Goal: Information Seeking & Learning: Learn about a topic

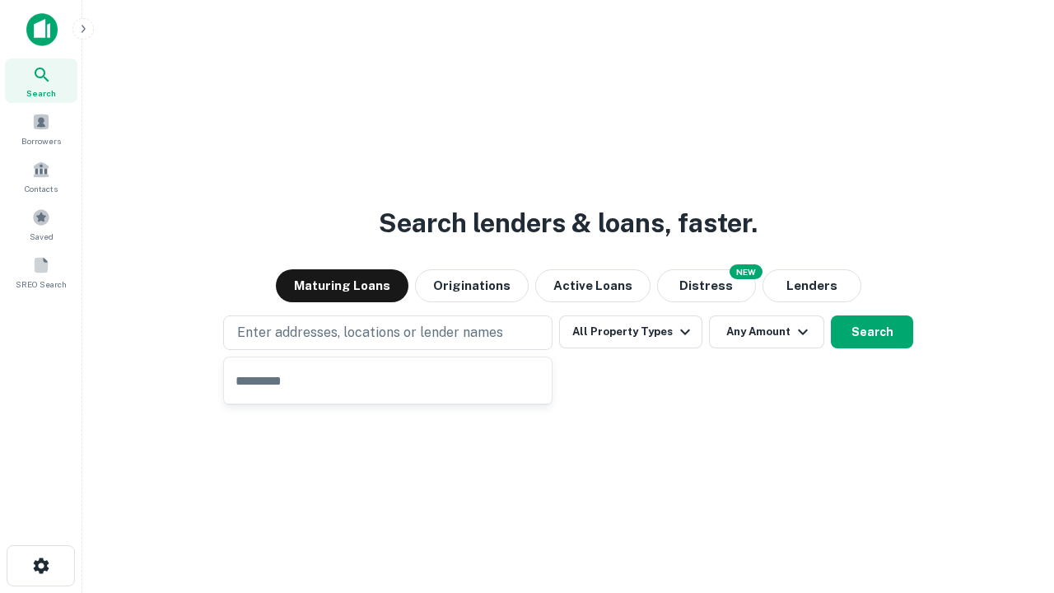
type input "**********"
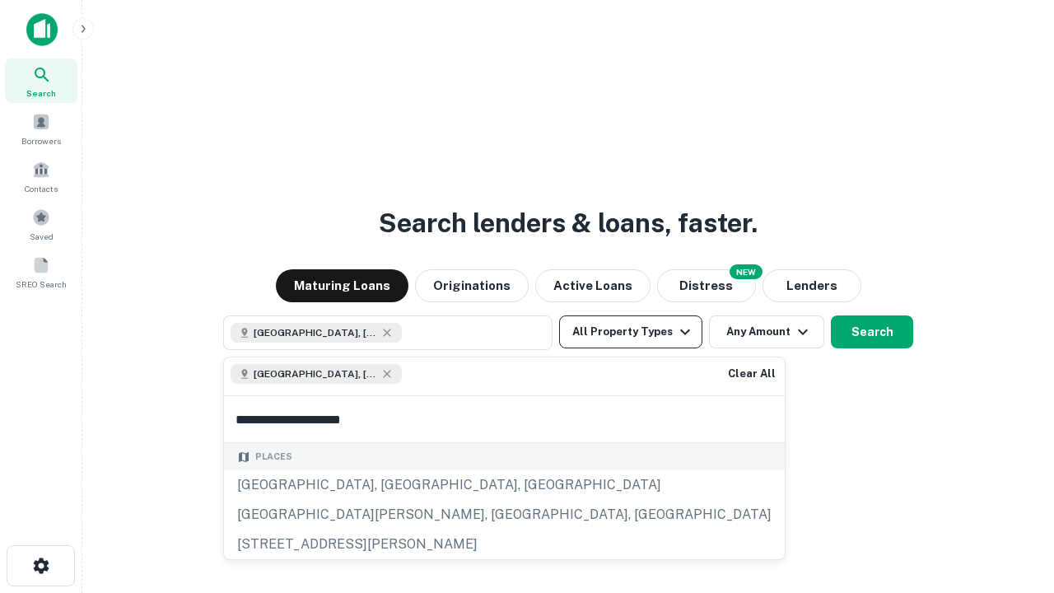
click at [631, 332] on button "All Property Types" at bounding box center [630, 331] width 143 height 33
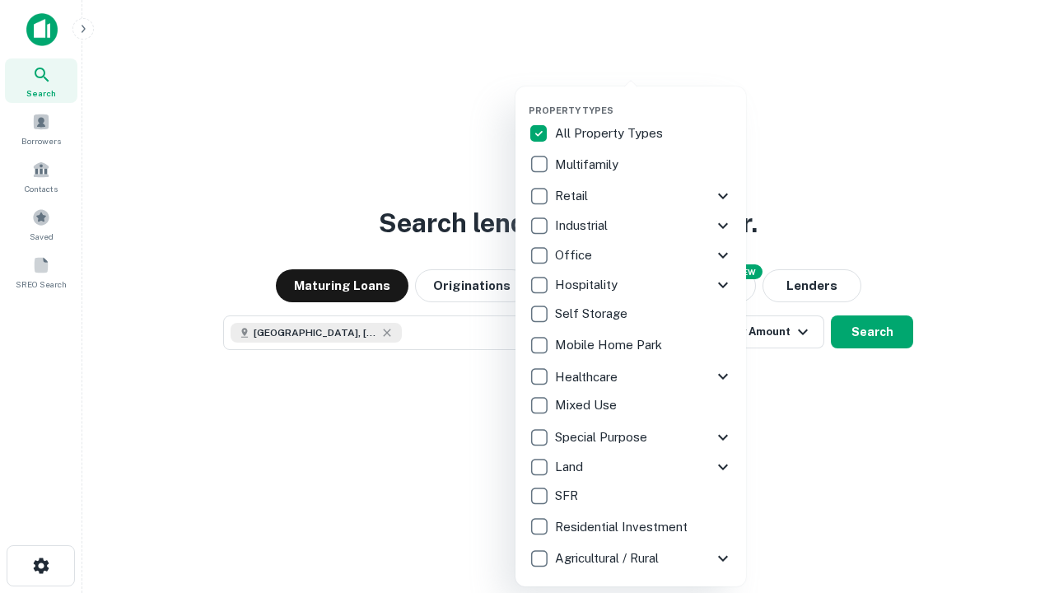
click at [644, 100] on button "button" at bounding box center [644, 100] width 231 height 1
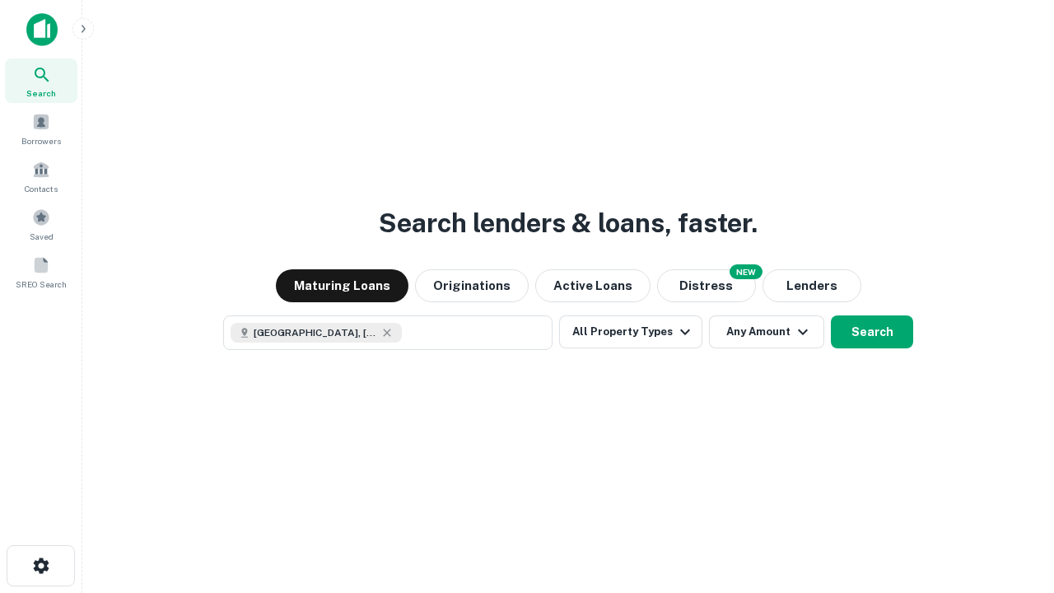
scroll to position [26, 0]
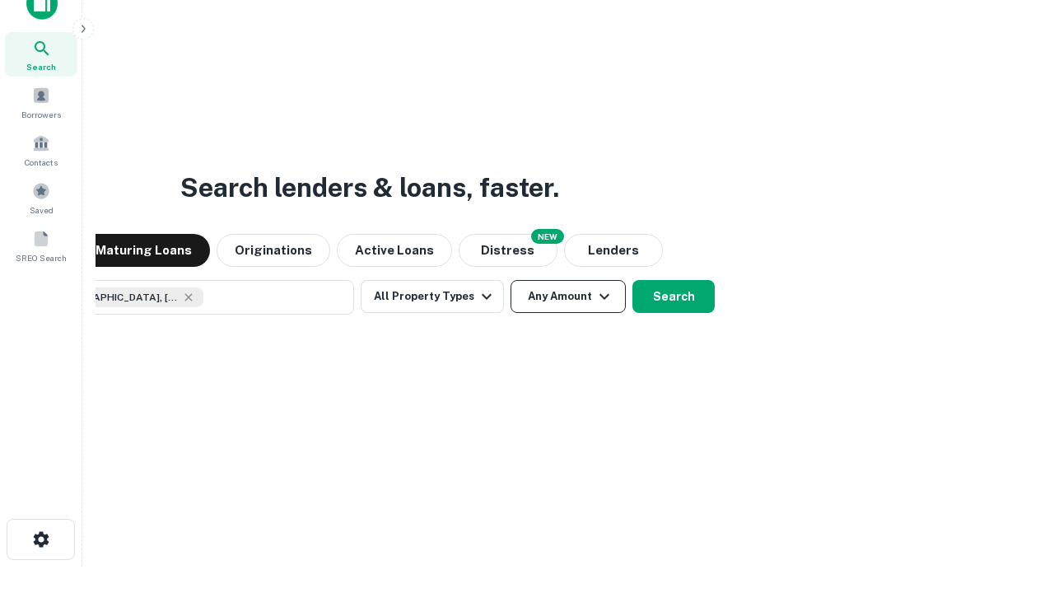
click at [510, 280] on button "Any Amount" at bounding box center [567, 296] width 115 height 33
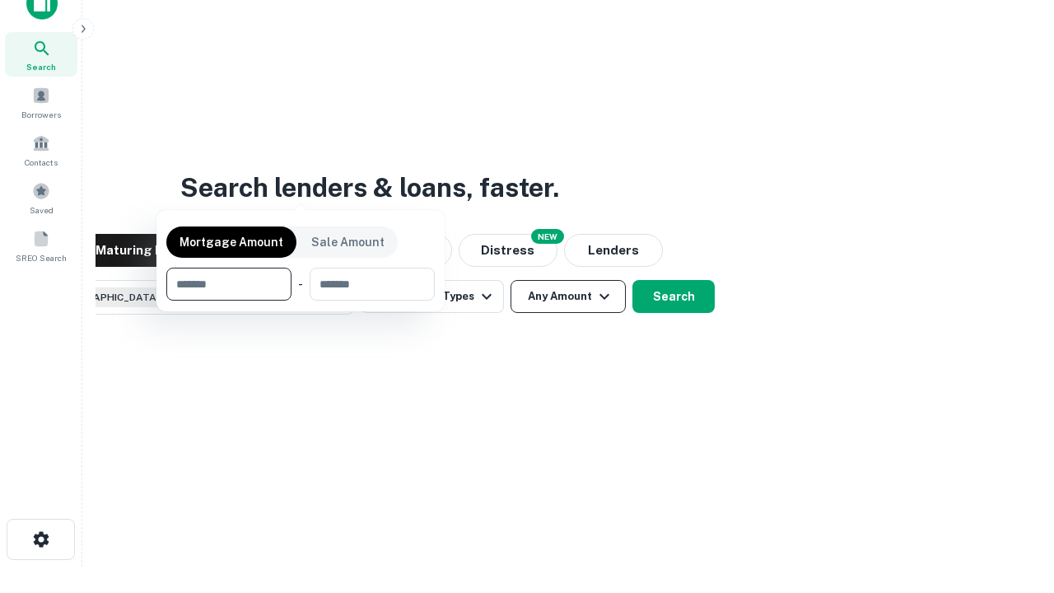
scroll to position [119, 466]
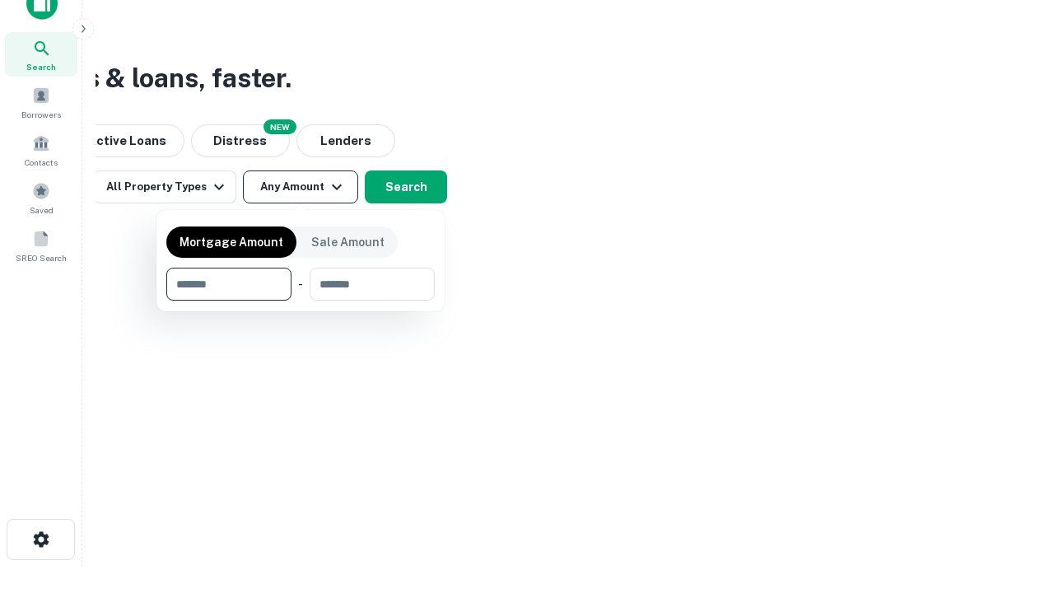
type input "*******"
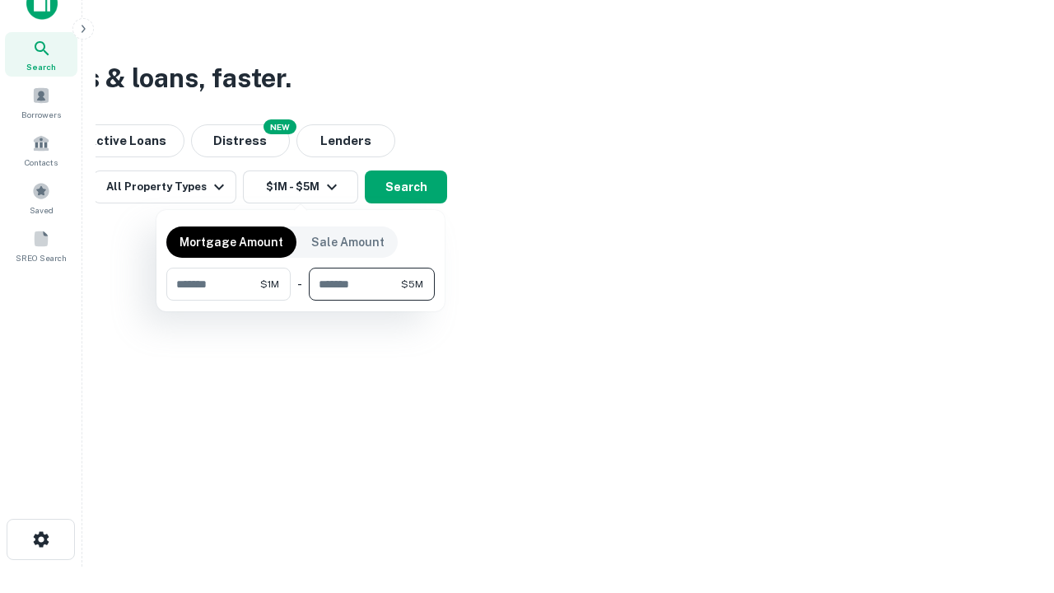
type input "*******"
click at [301, 301] on button "button" at bounding box center [300, 301] width 268 height 1
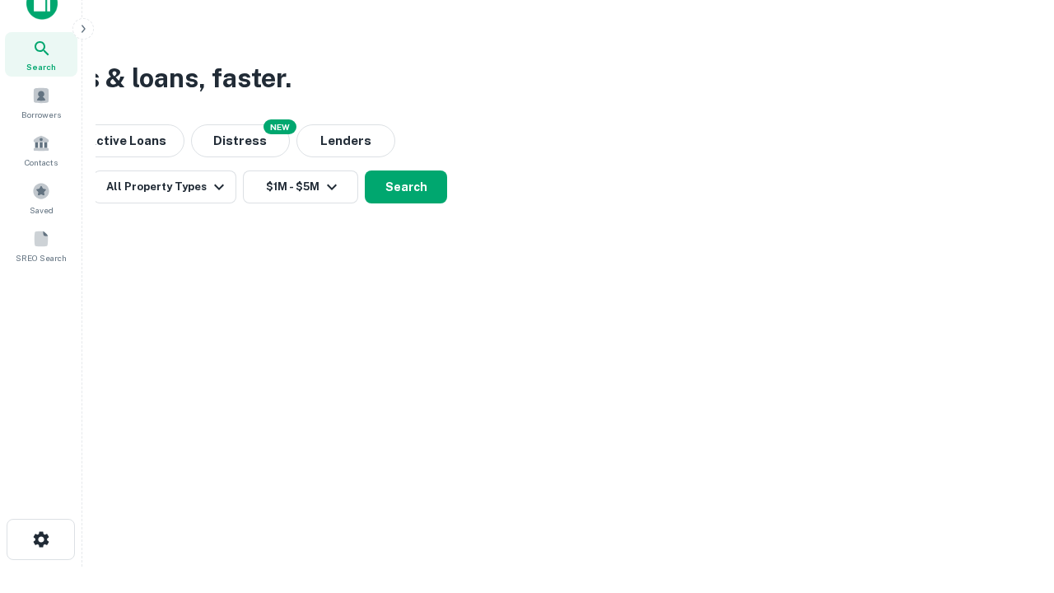
scroll to position [26, 0]
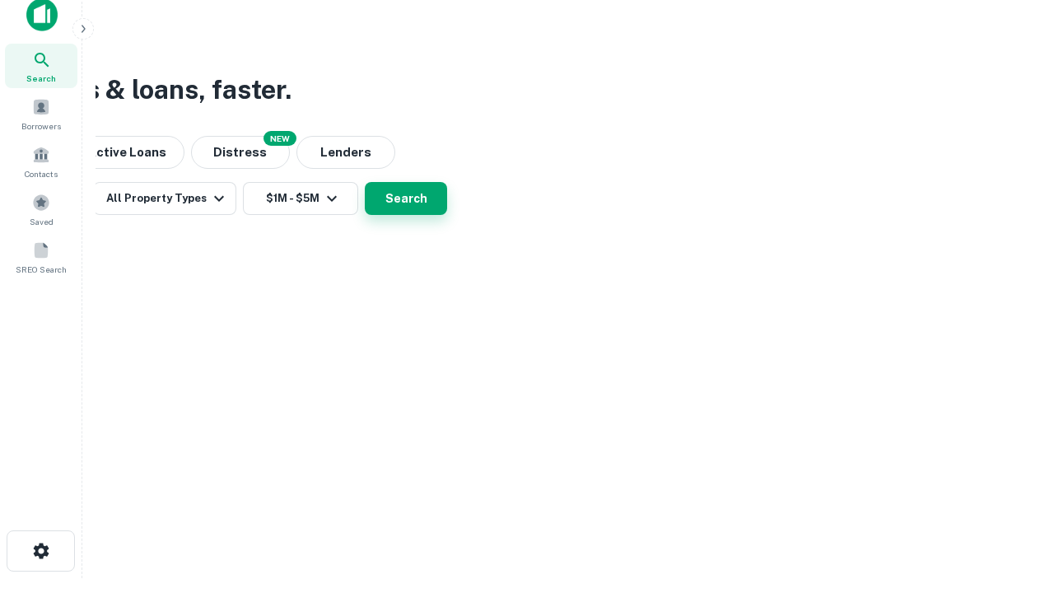
click at [447, 215] on button "Search" at bounding box center [406, 198] width 82 height 33
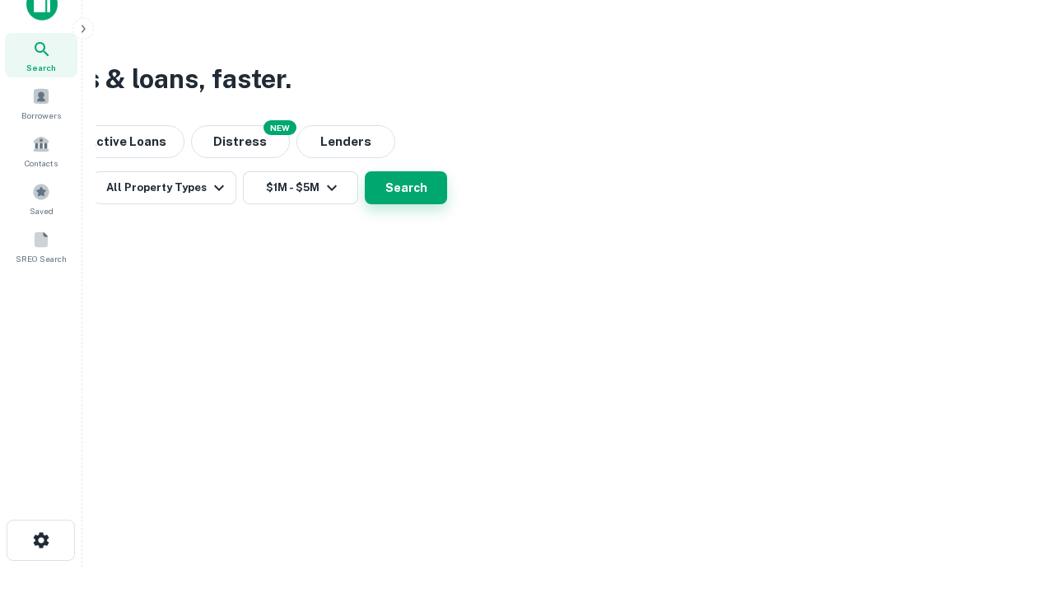
scroll to position [0, 304]
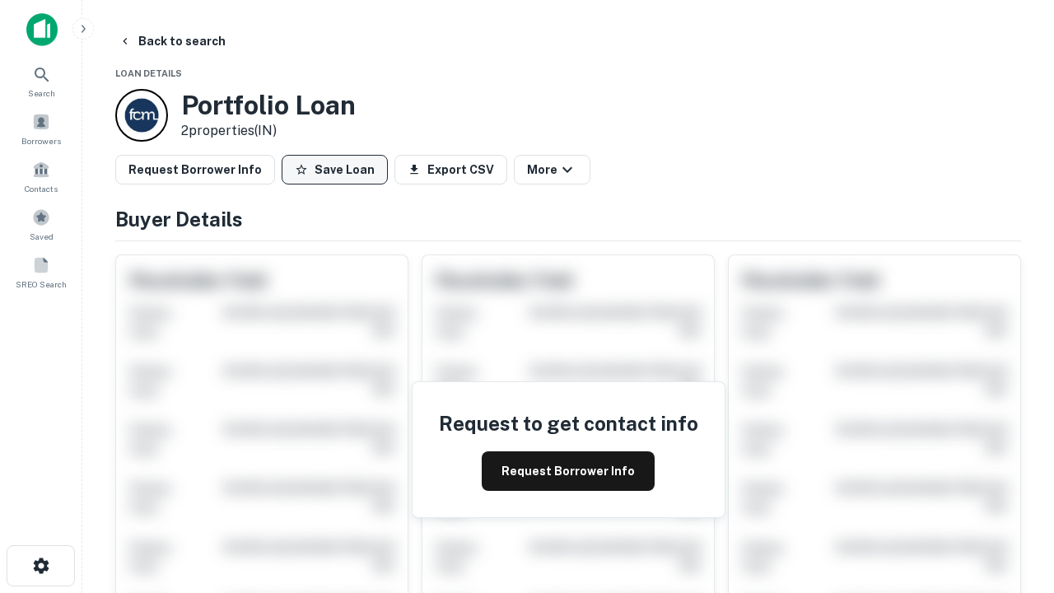
click at [334, 170] on button "Save Loan" at bounding box center [335, 170] width 106 height 30
click at [338, 170] on button "Save Loan" at bounding box center [335, 170] width 106 height 30
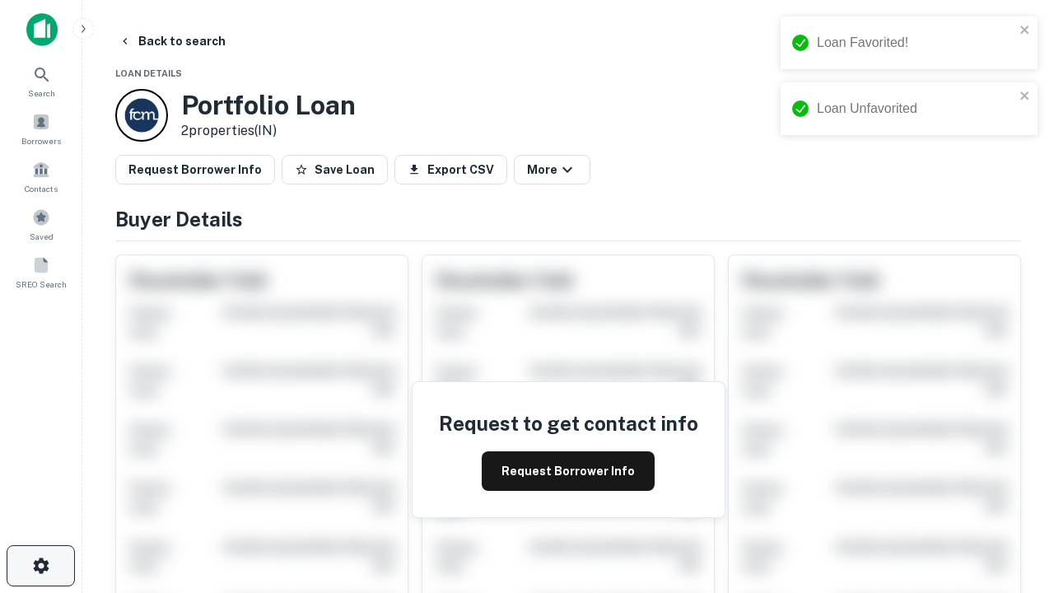
click at [40, 566] on icon "button" at bounding box center [41, 566] width 20 height 20
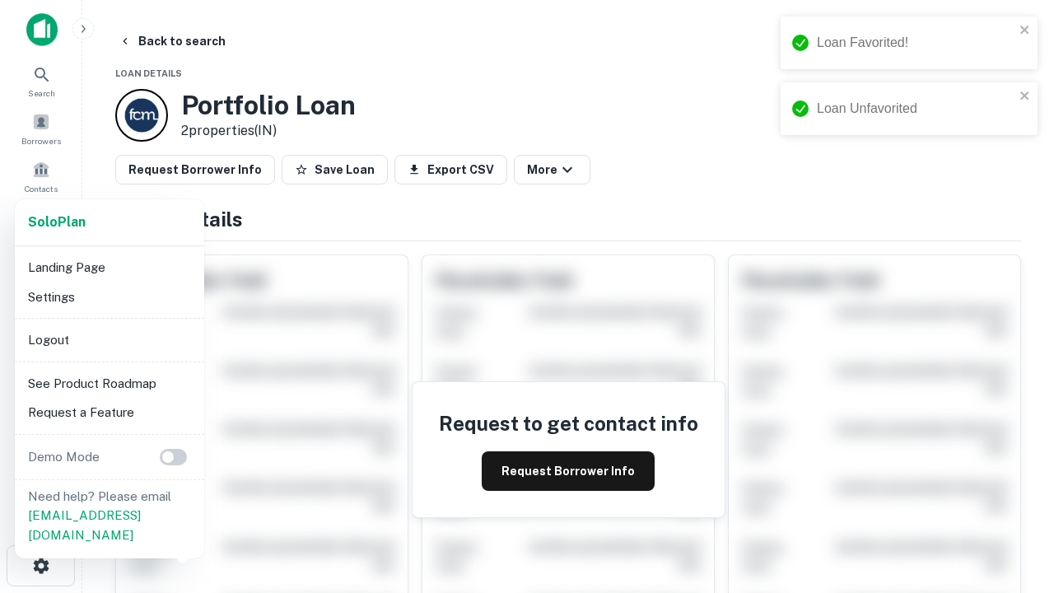
click at [109, 339] on li "Logout" at bounding box center [109, 340] width 176 height 30
